Goal: Check status: Check status

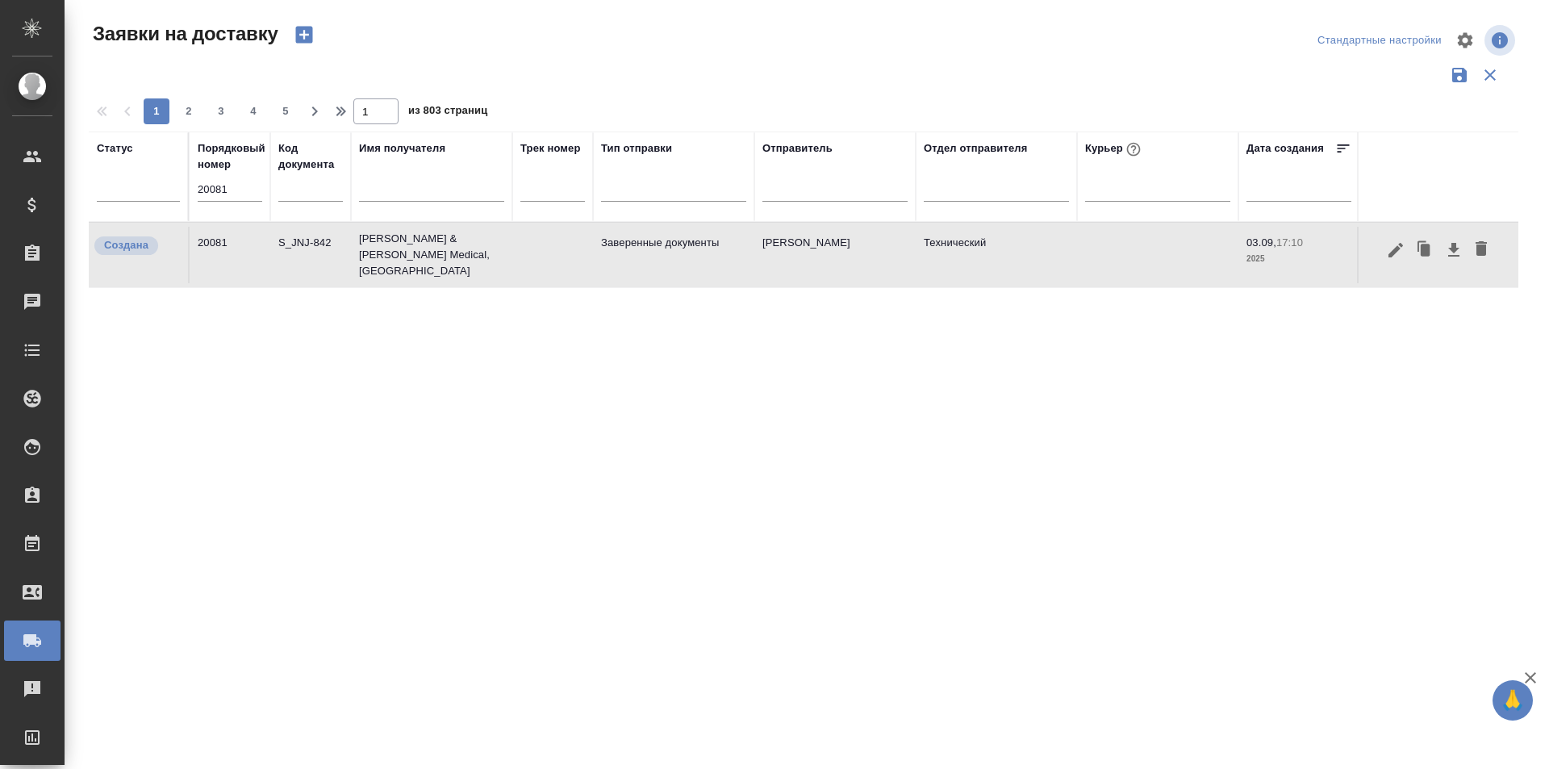
click at [243, 186] on input "20081" at bounding box center [230, 189] width 65 height 23
paste input "19992"
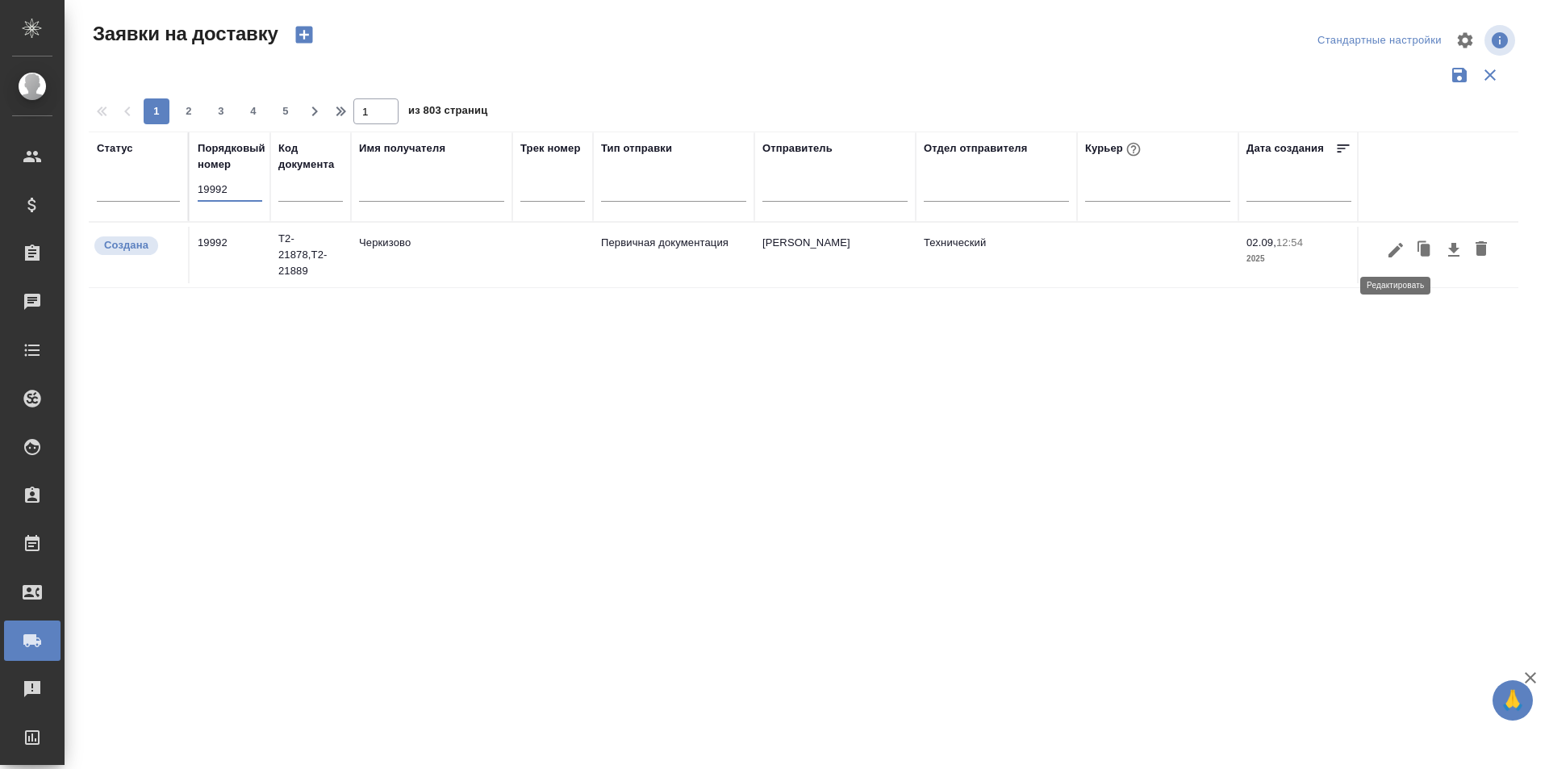
type input "19992"
click at [1404, 255] on icon "button" at bounding box center [1395, 249] width 19 height 19
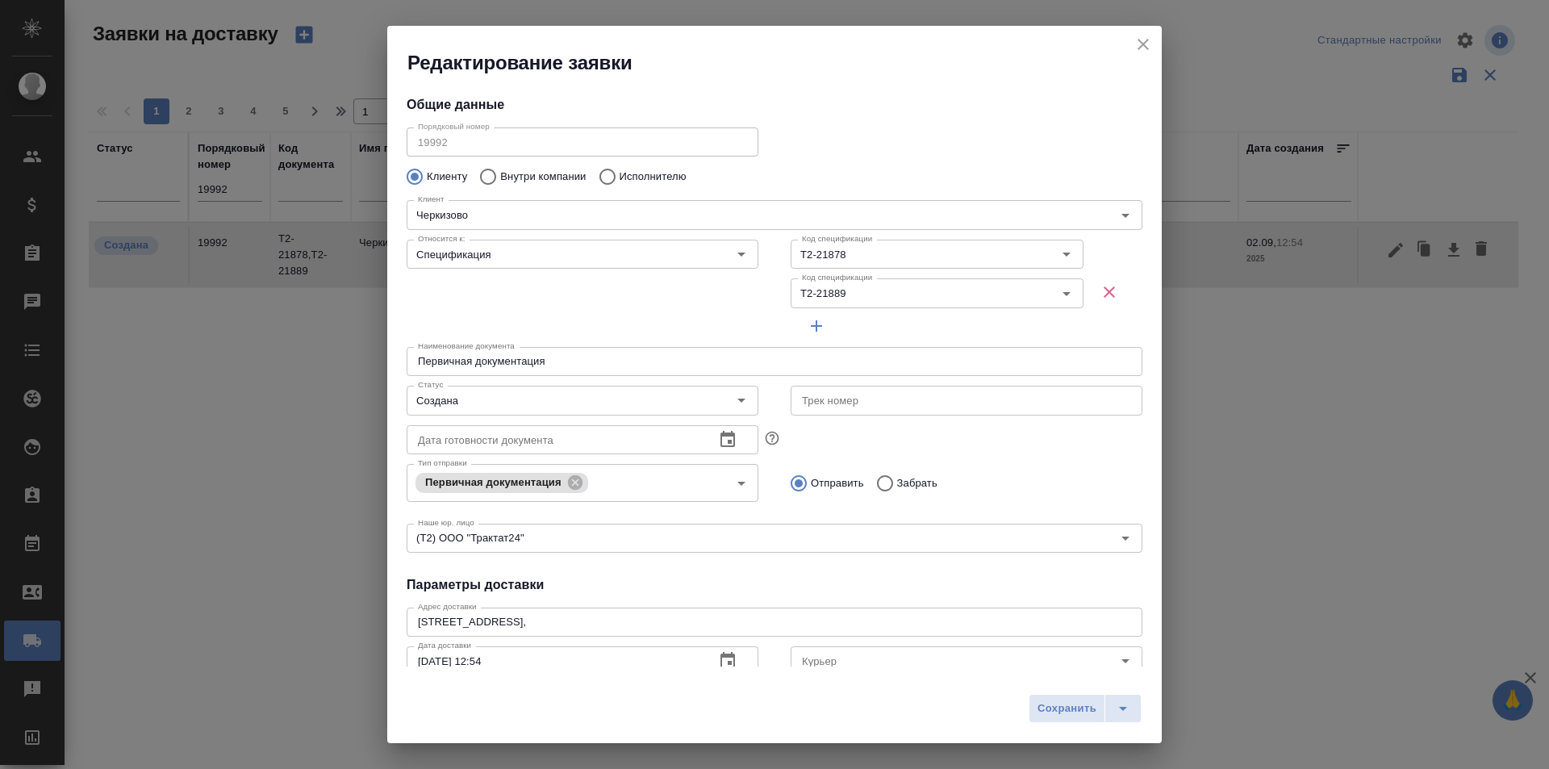
type input "[PERSON_NAME] [PERSON_NAME]"
type input "8 903 299 25 97"
type input "[PERSON_NAME]"
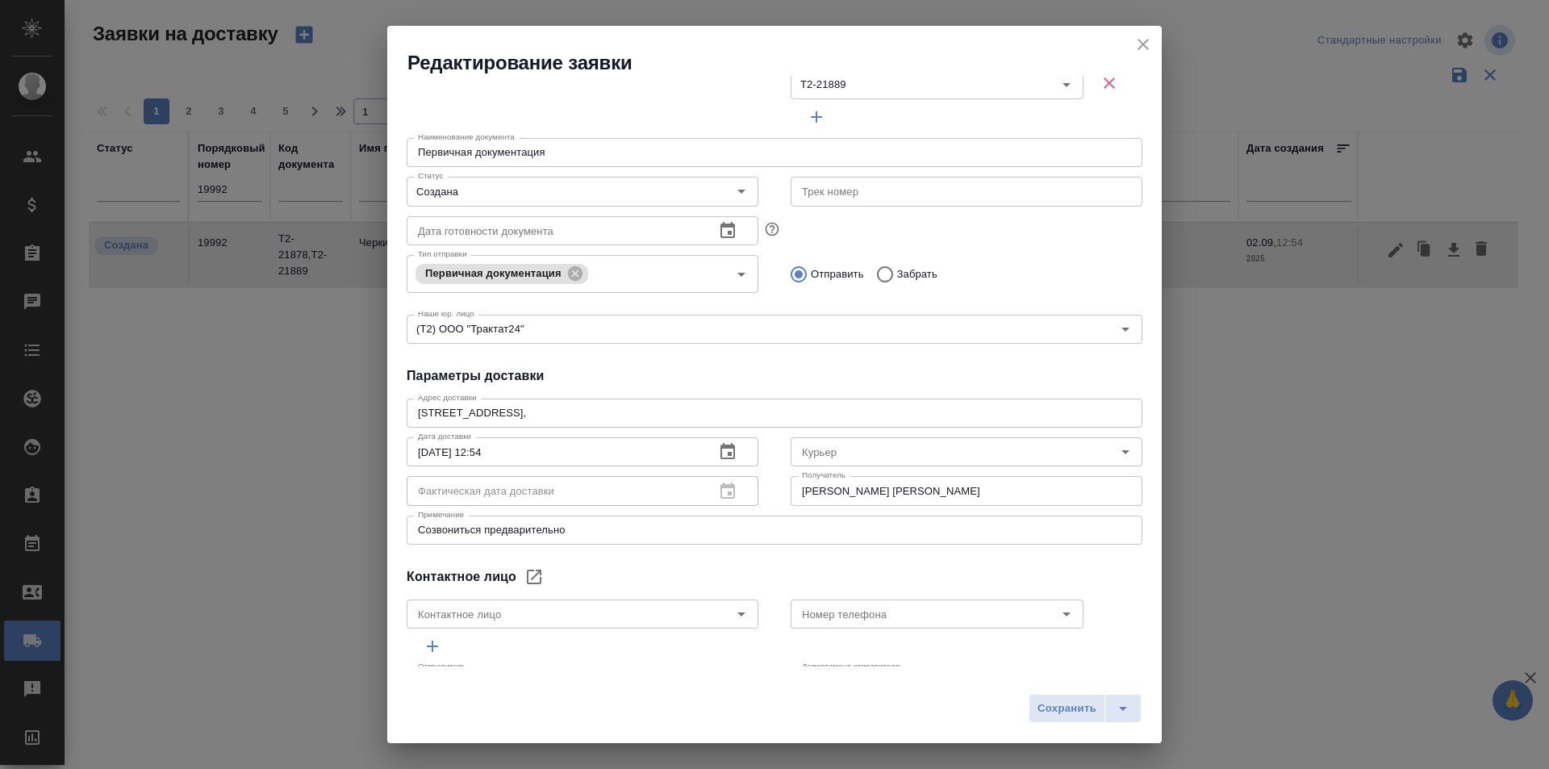
scroll to position [259, 0]
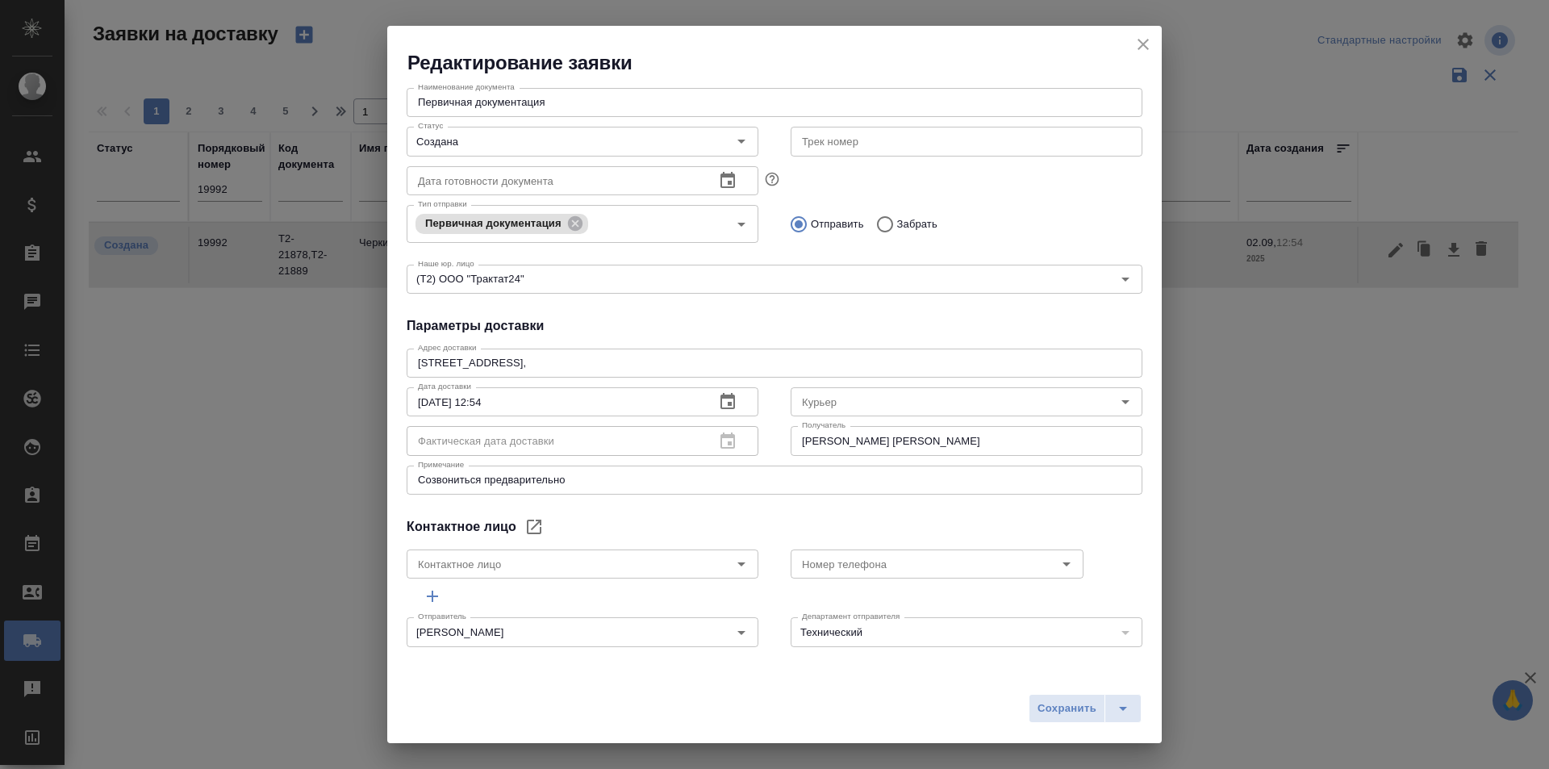
click at [1149, 45] on icon "close" at bounding box center [1142, 44] width 19 height 19
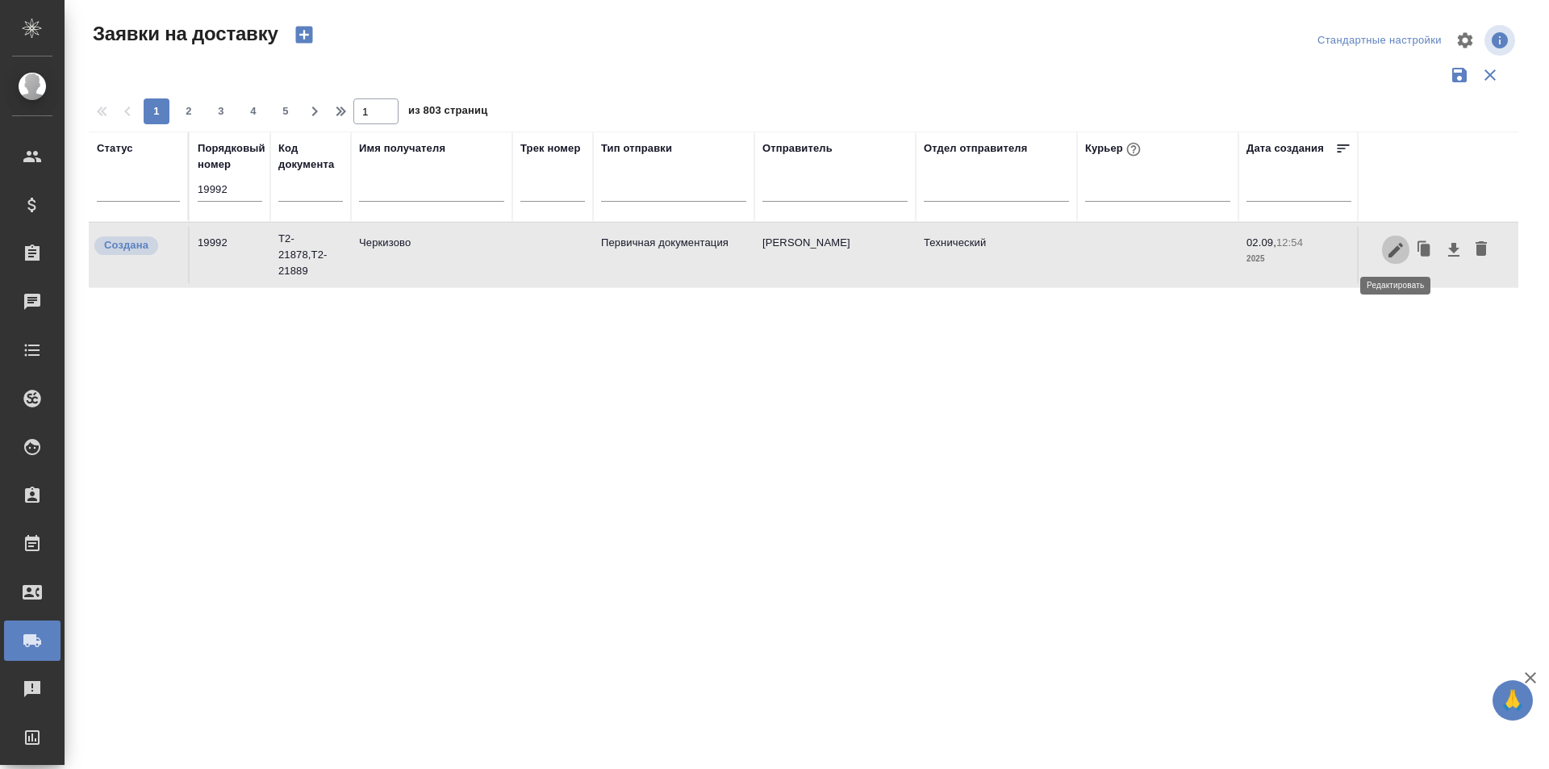
click at [1404, 251] on icon "button" at bounding box center [1395, 249] width 19 height 19
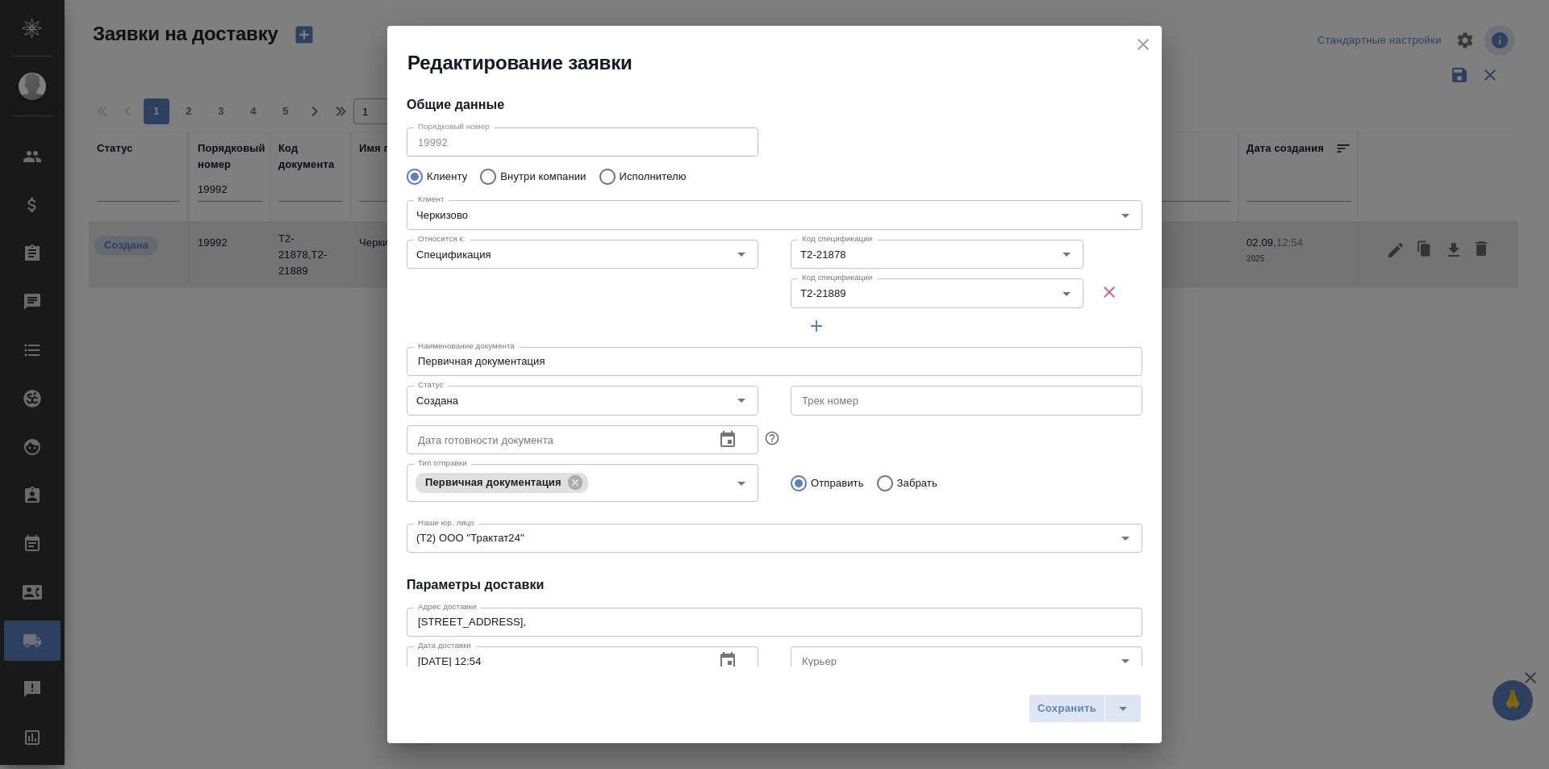
type input "[PERSON_NAME] [PERSON_NAME]"
type input "8 903 299 25 97"
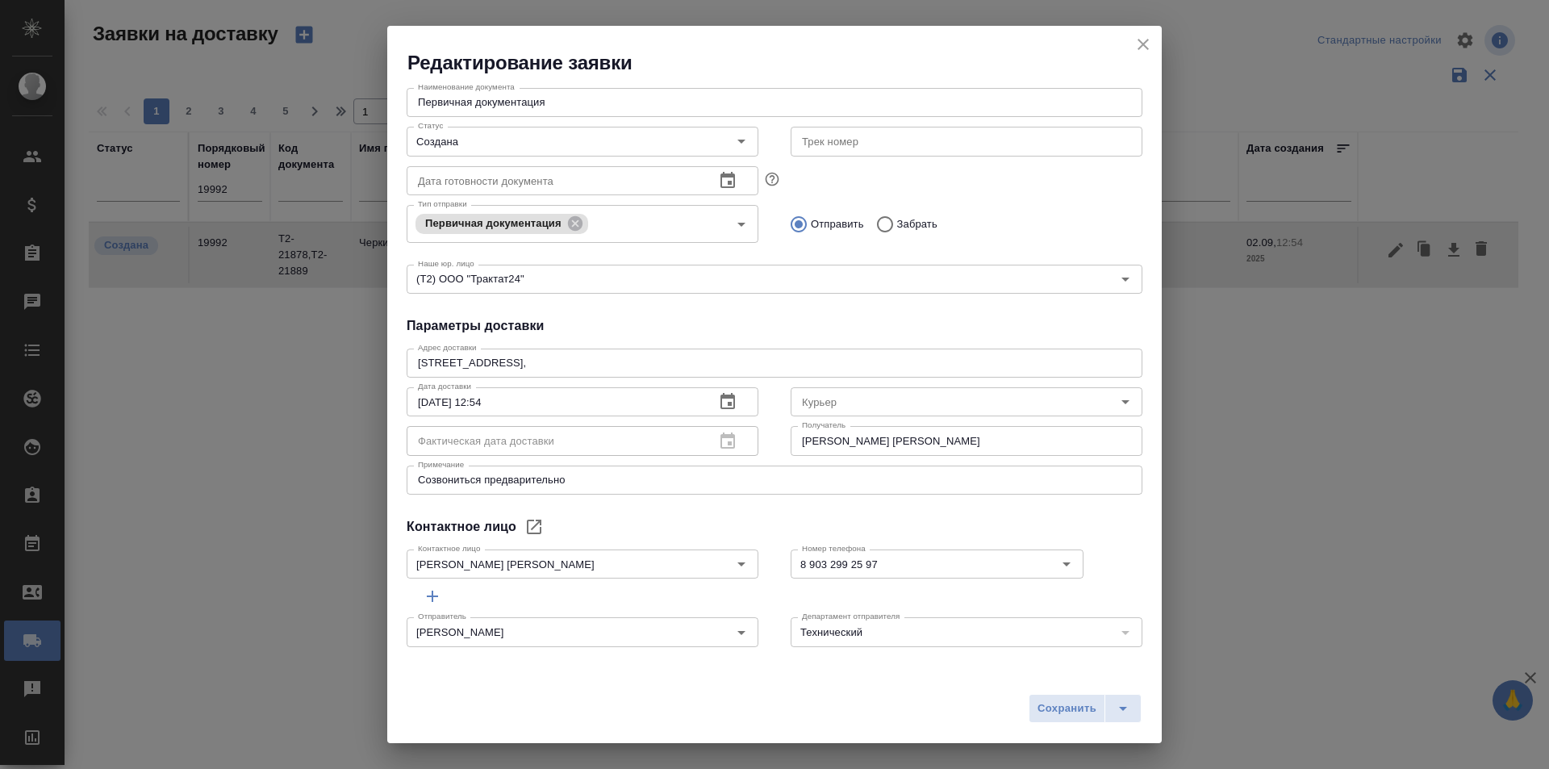
click at [1136, 50] on icon "close" at bounding box center [1142, 44] width 19 height 19
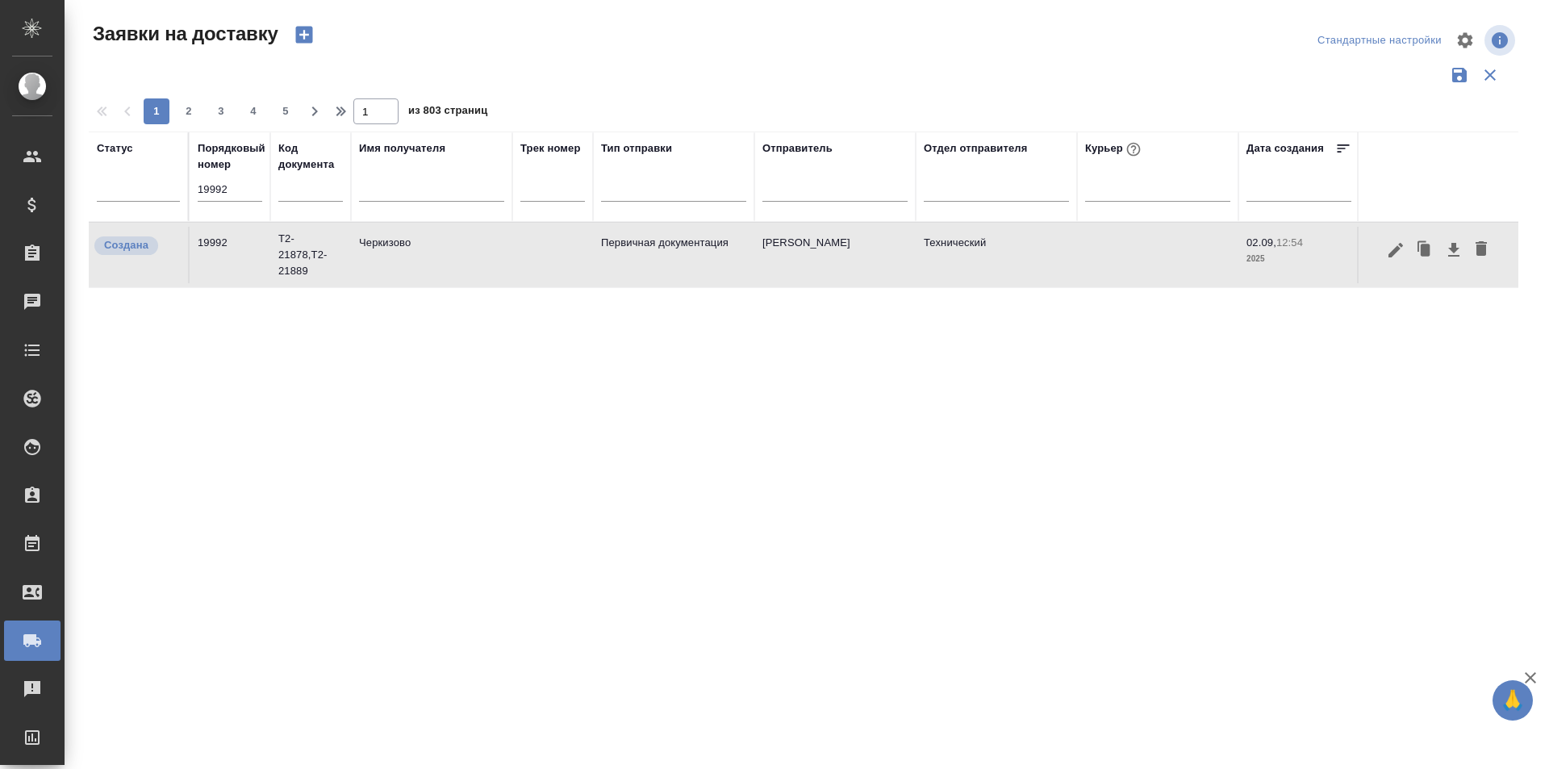
click at [218, 189] on input "19992" at bounding box center [230, 189] width 65 height 23
paste input "20081"
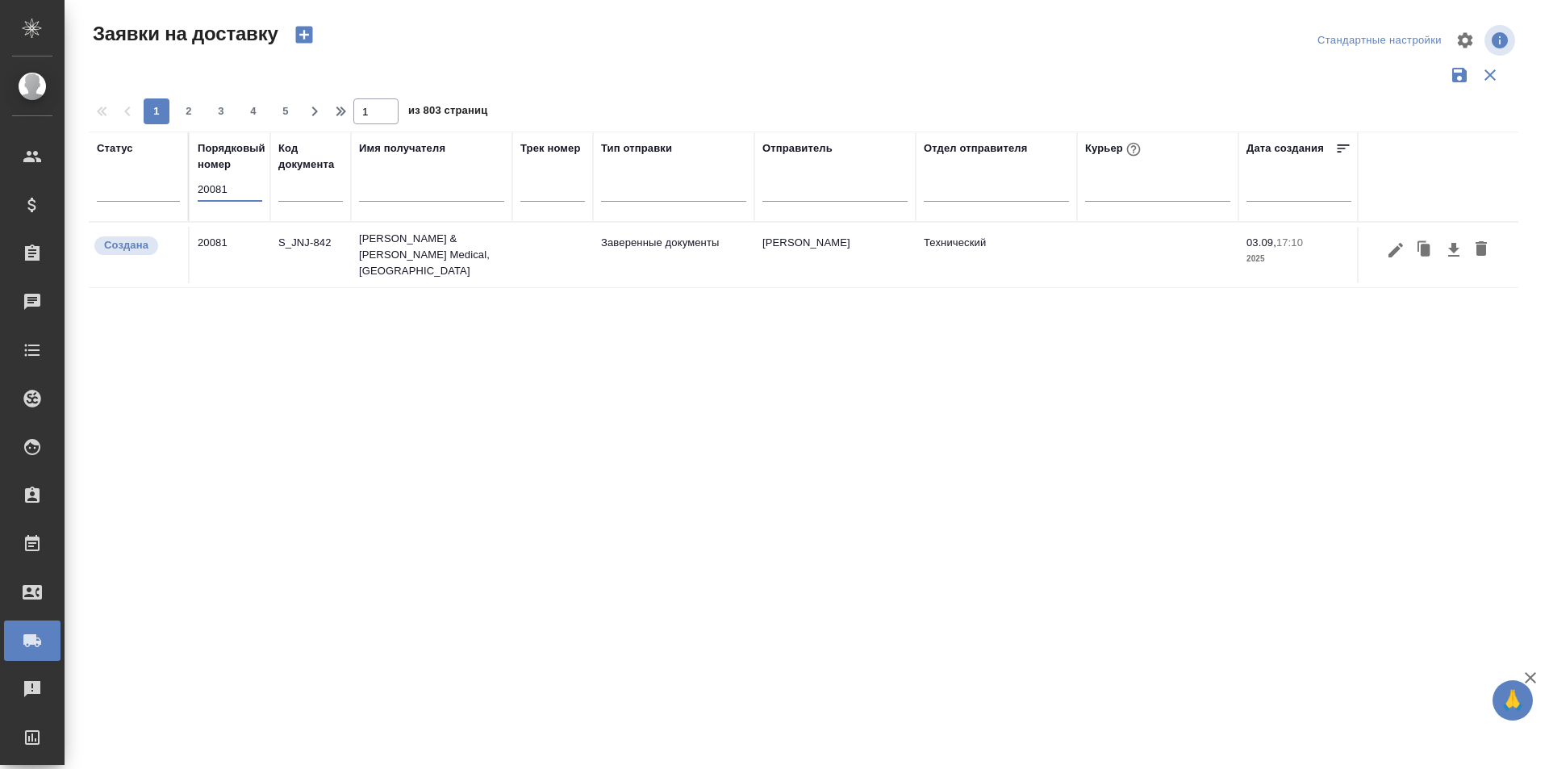
type input "20081"
click at [1396, 249] on icon "button" at bounding box center [1395, 249] width 19 height 19
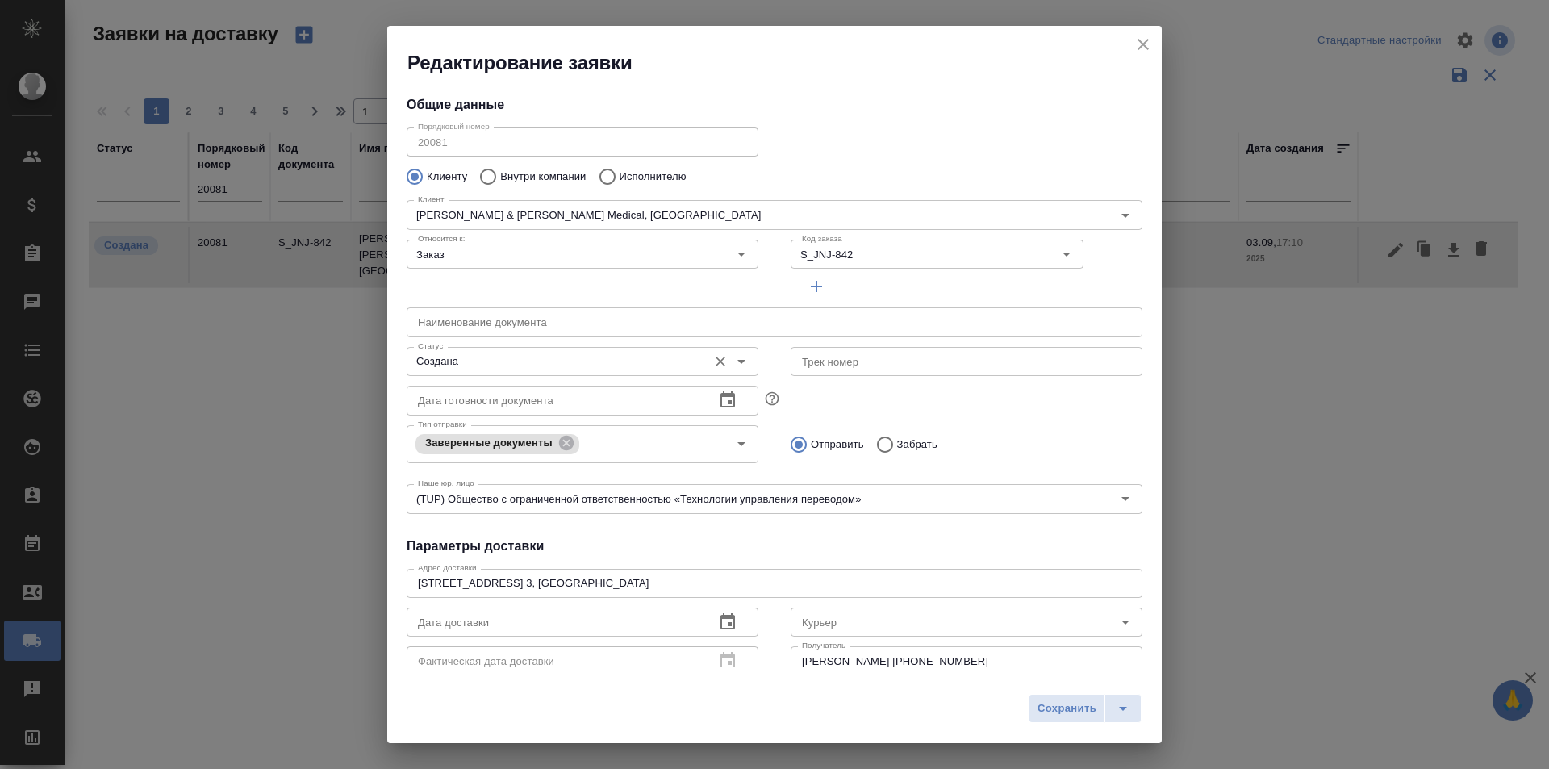
type input "[PERSON_NAME]"
type input "[PHONE_NUMBER]"
click at [604, 362] on input "Создана" at bounding box center [555, 361] width 288 height 19
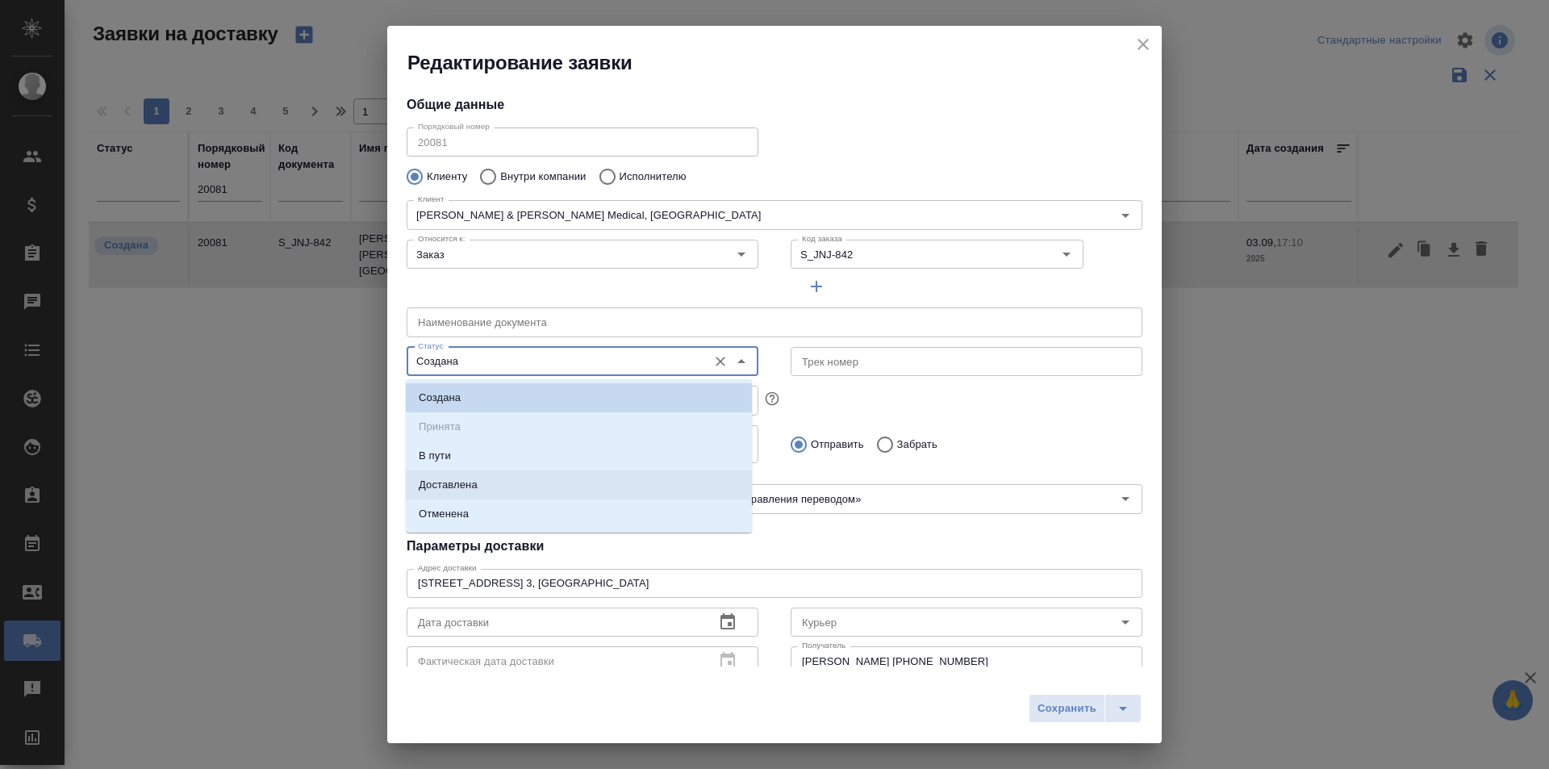
click at [490, 481] on li "Доставлена" at bounding box center [579, 484] width 346 height 29
type input "Доставлена"
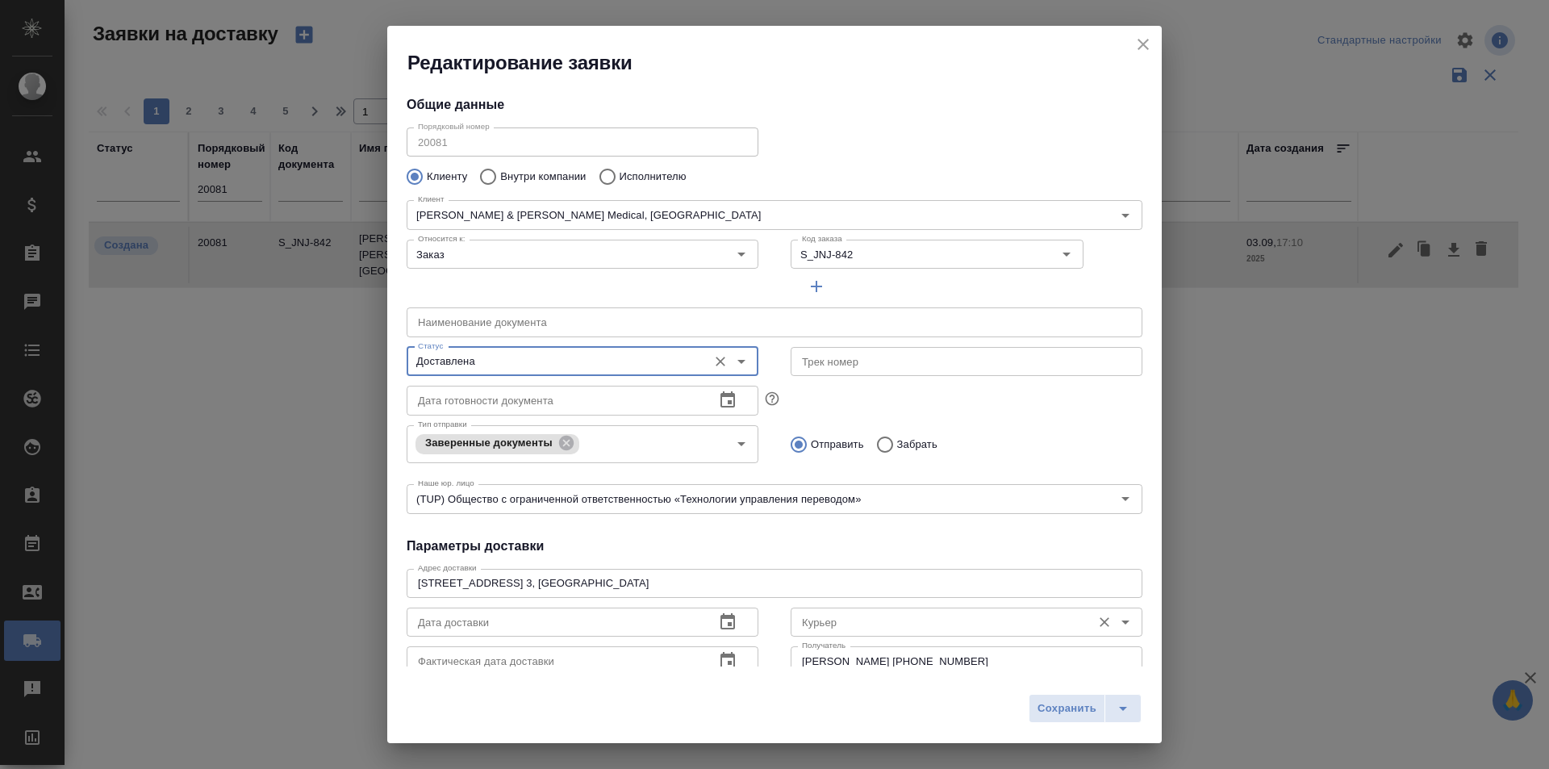
click at [822, 618] on input "Курьер" at bounding box center [939, 621] width 288 height 19
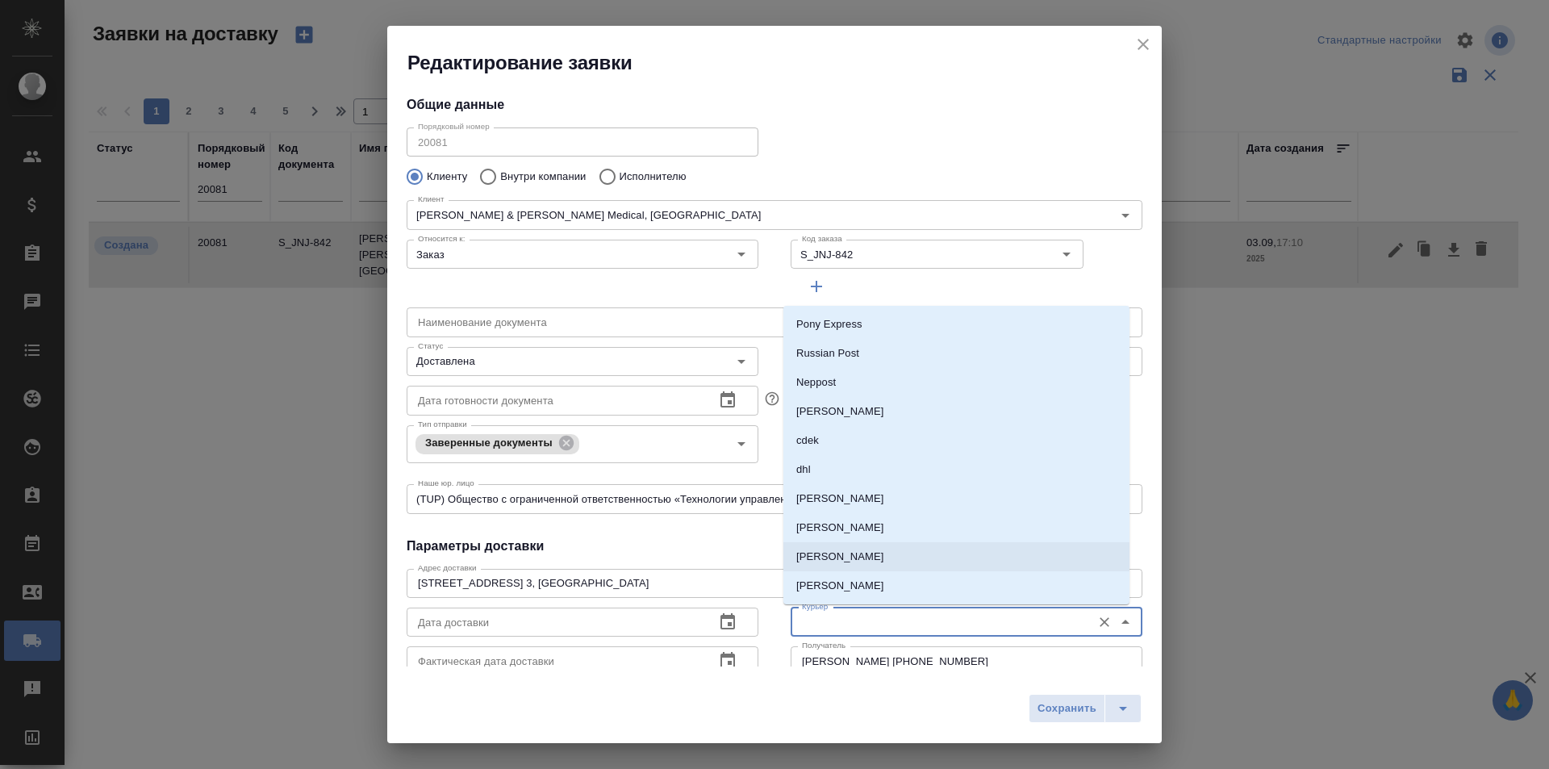
click at [859, 550] on p "[PERSON_NAME]" at bounding box center [840, 557] width 88 height 16
type input "[PERSON_NAME]"
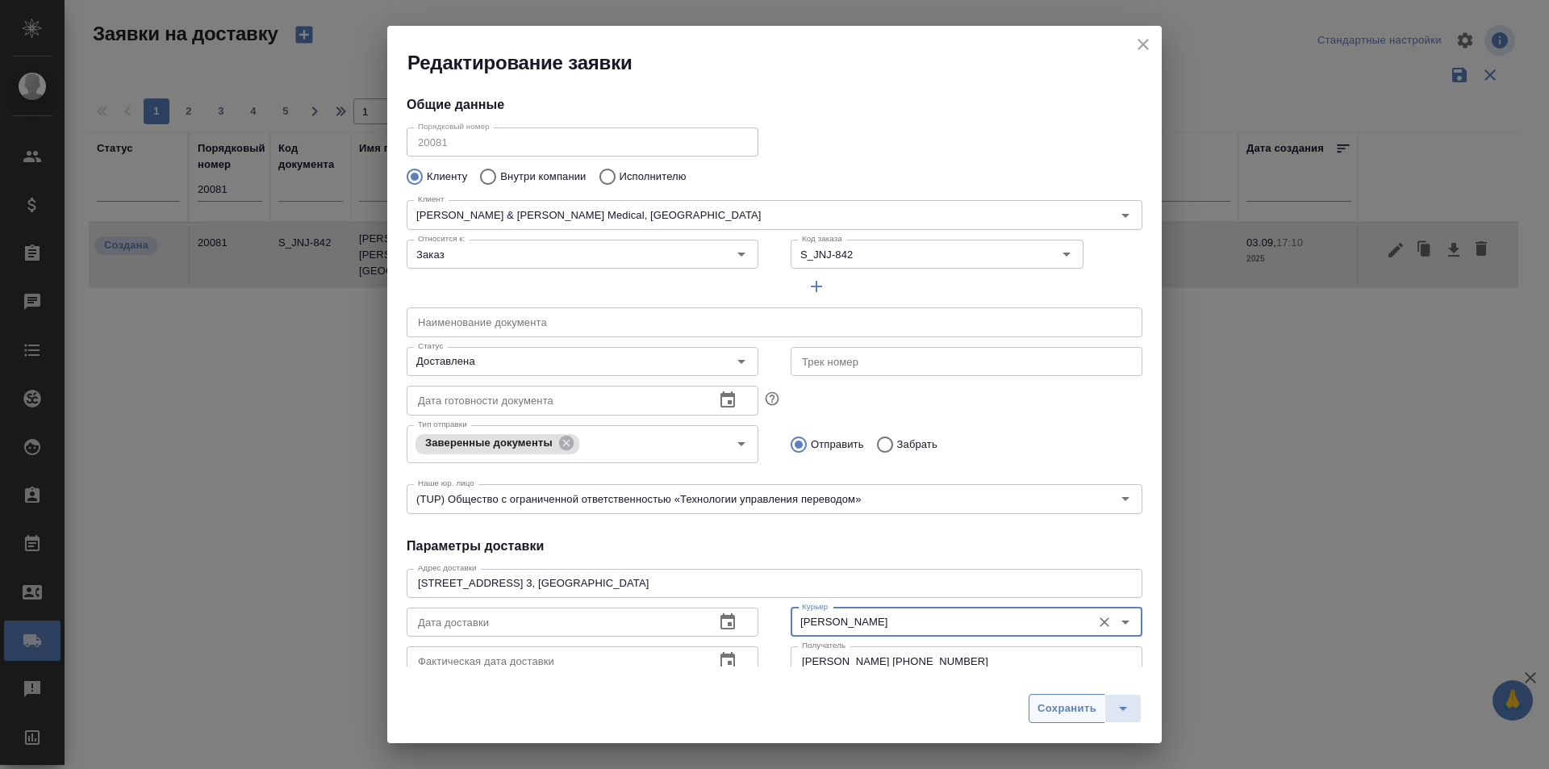
click at [1044, 696] on button "Сохранить" at bounding box center [1067, 708] width 77 height 29
type input "Создана"
